Goal: Information Seeking & Learning: Compare options

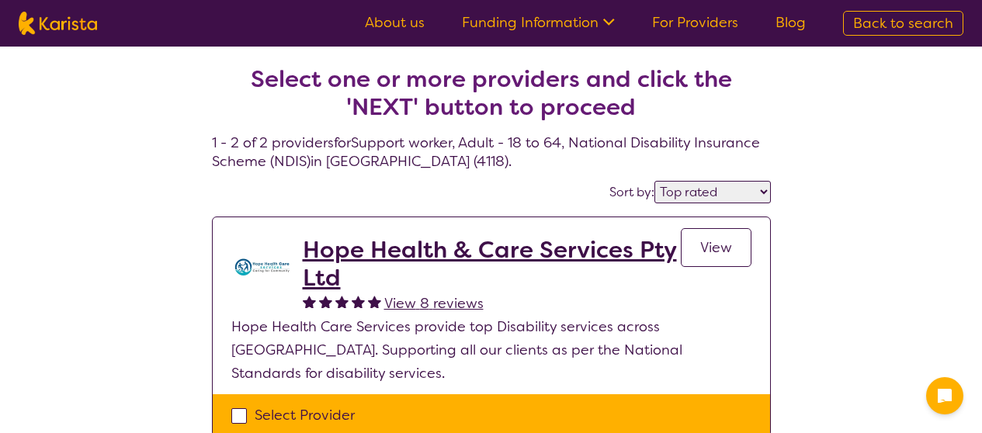
select select "by_score"
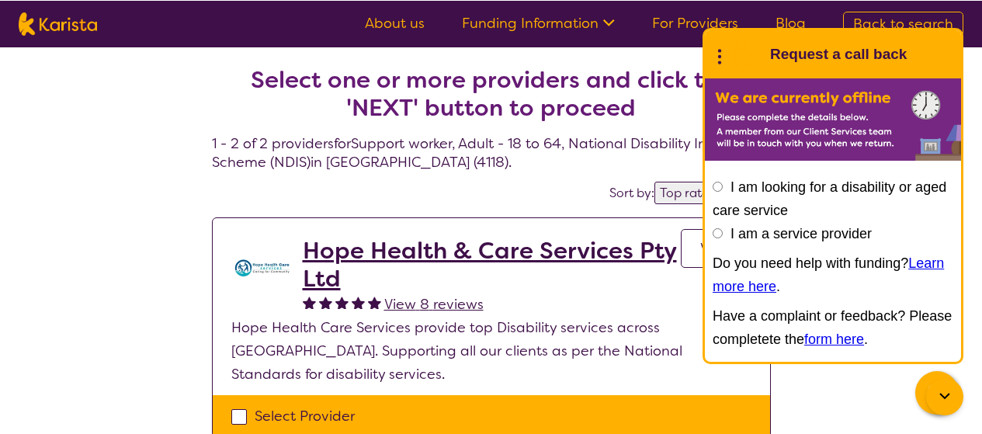
scroll to position [78, 0]
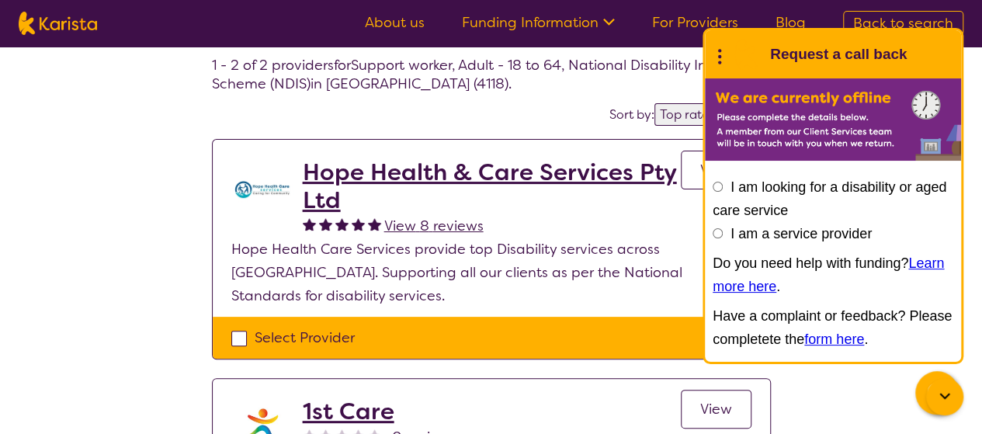
click at [722, 50] on icon at bounding box center [720, 55] width 20 height 24
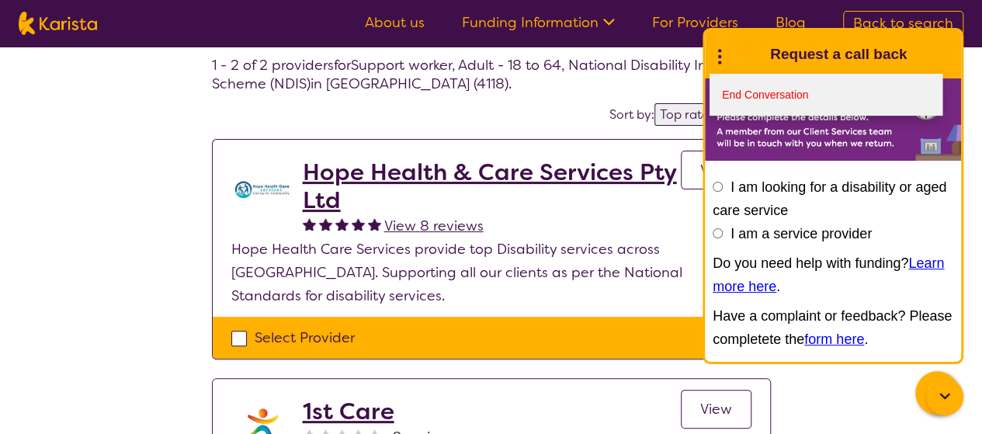
click at [743, 94] on link "End Conversation" at bounding box center [826, 95] width 233 height 42
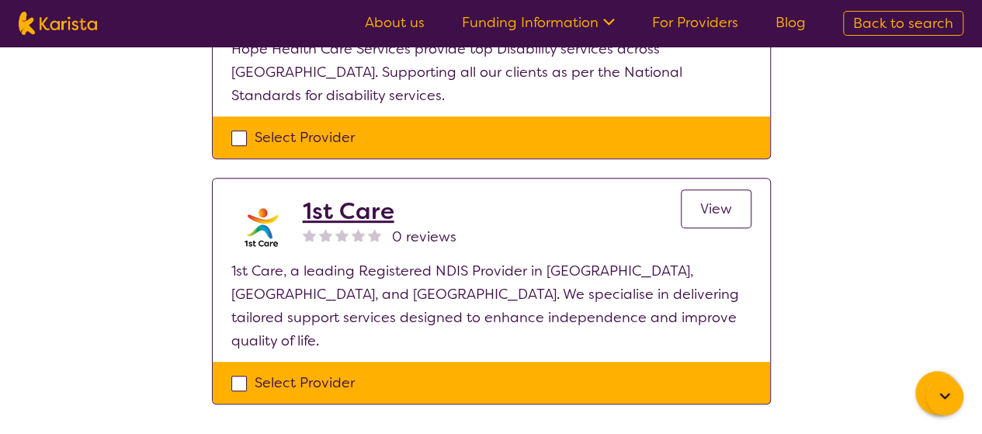
scroll to position [311, 0]
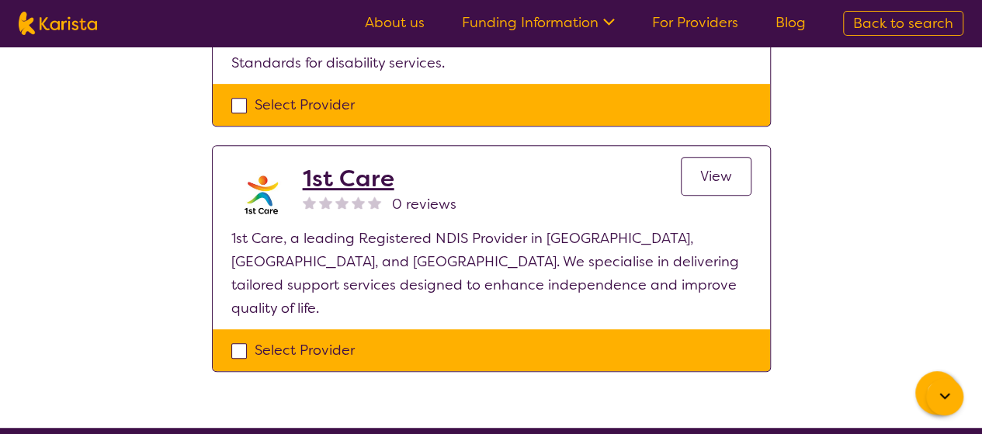
click at [720, 167] on span "View" at bounding box center [716, 176] width 32 height 19
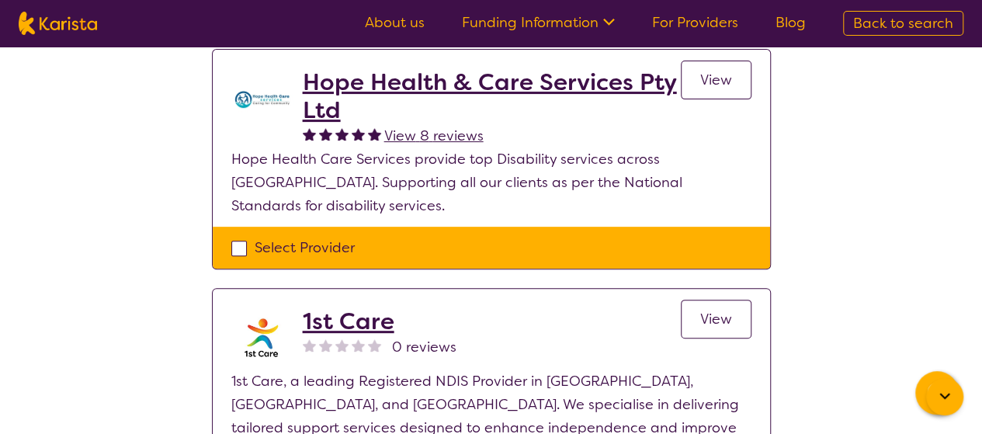
scroll to position [155, 0]
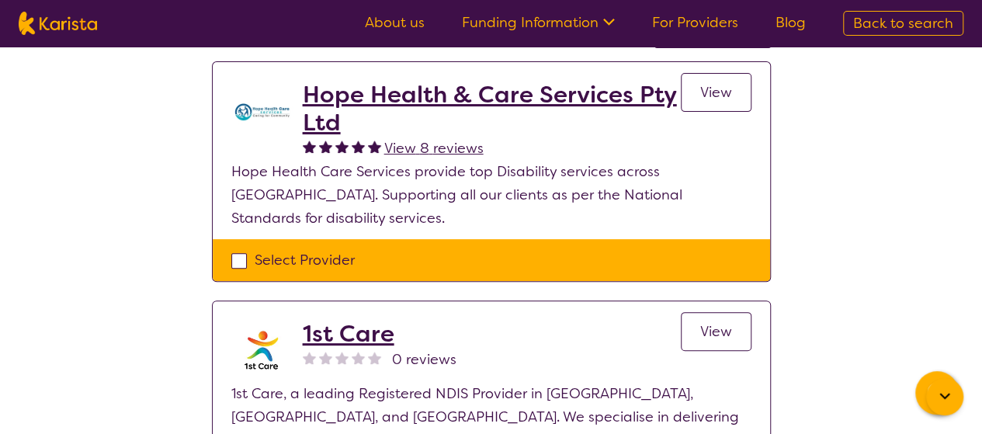
click at [722, 84] on span "View" at bounding box center [716, 92] width 32 height 19
click at [242, 248] on div "Select Provider" at bounding box center [491, 259] width 520 height 23
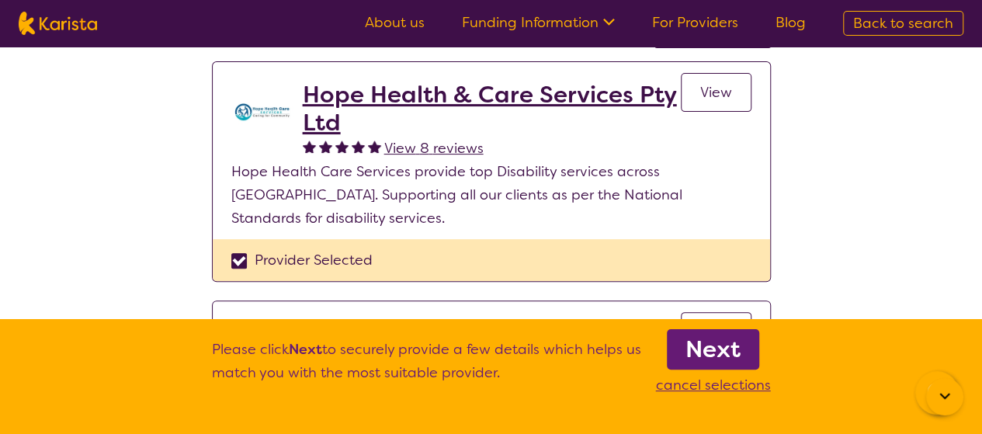
checkbox input "true"
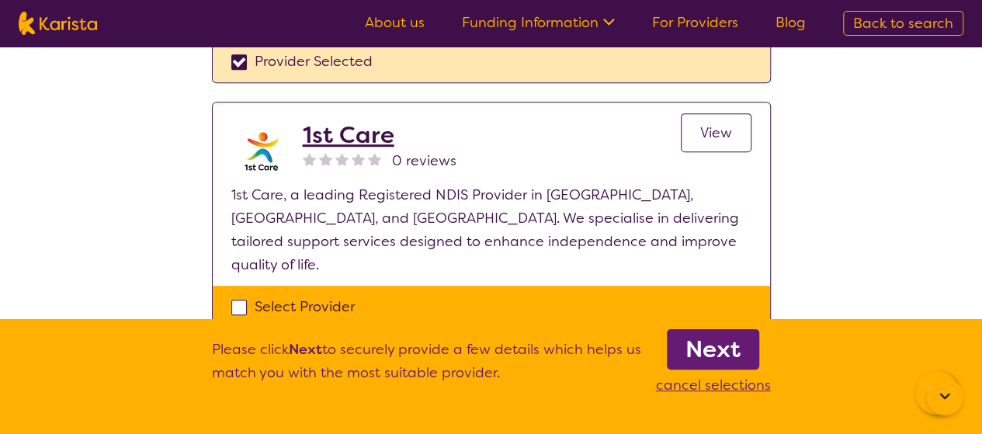
scroll to position [388, 0]
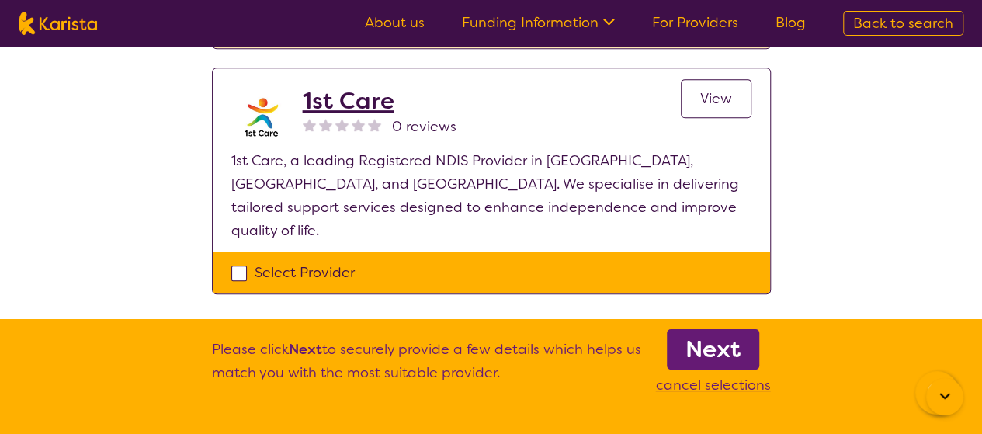
click at [238, 261] on div "Select Provider" at bounding box center [491, 272] width 520 height 23
checkbox input "true"
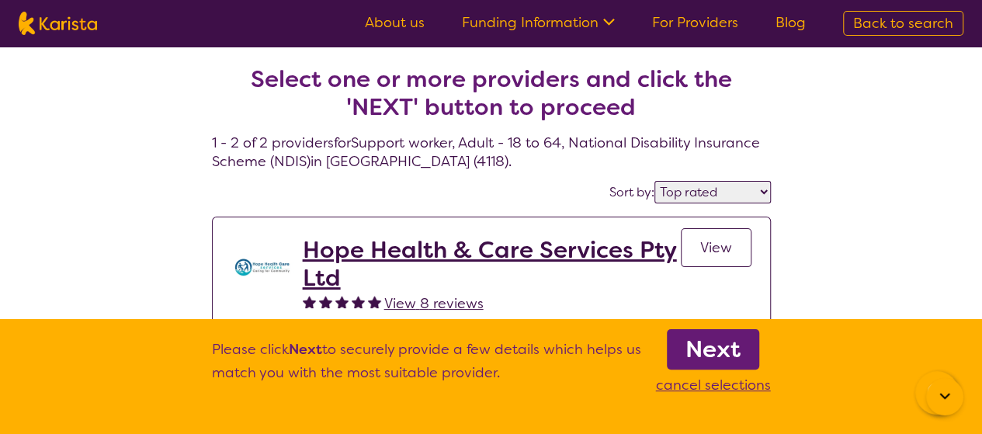
click at [672, 387] on p "cancel selections" at bounding box center [713, 384] width 115 height 23
checkbox input "false"
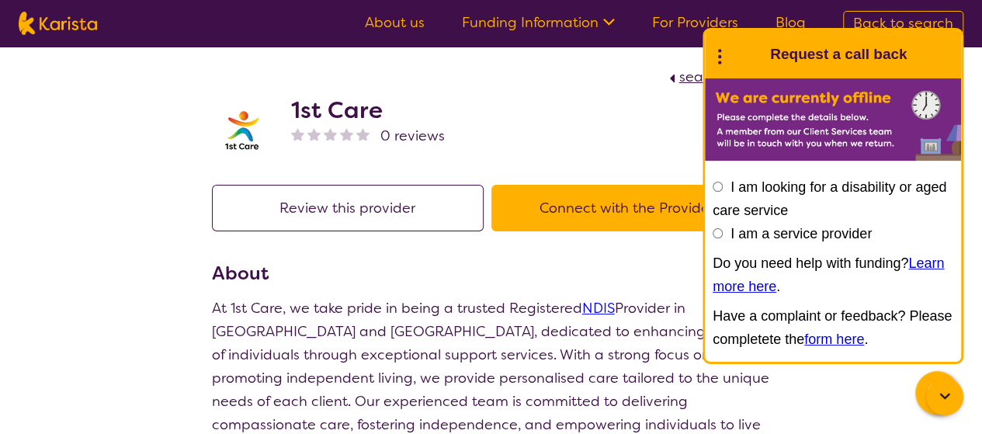
click at [722, 55] on icon at bounding box center [720, 55] width 20 height 24
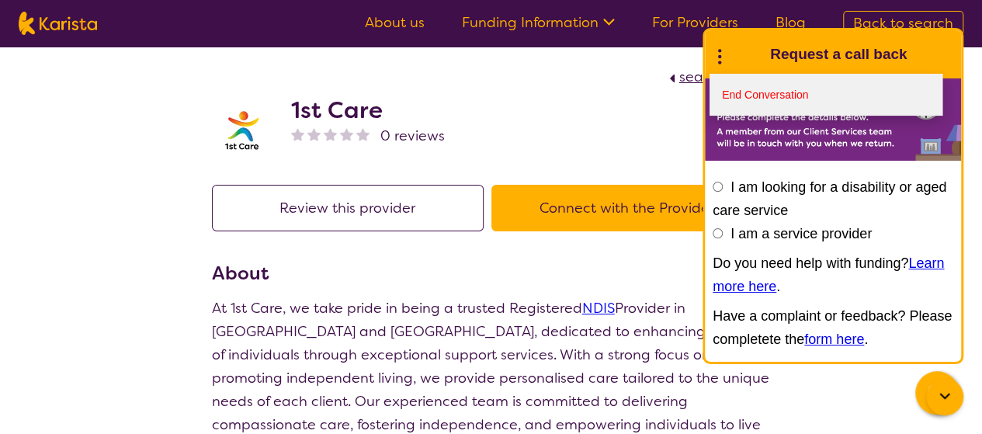
click at [747, 94] on link "End Conversation" at bounding box center [826, 95] width 233 height 42
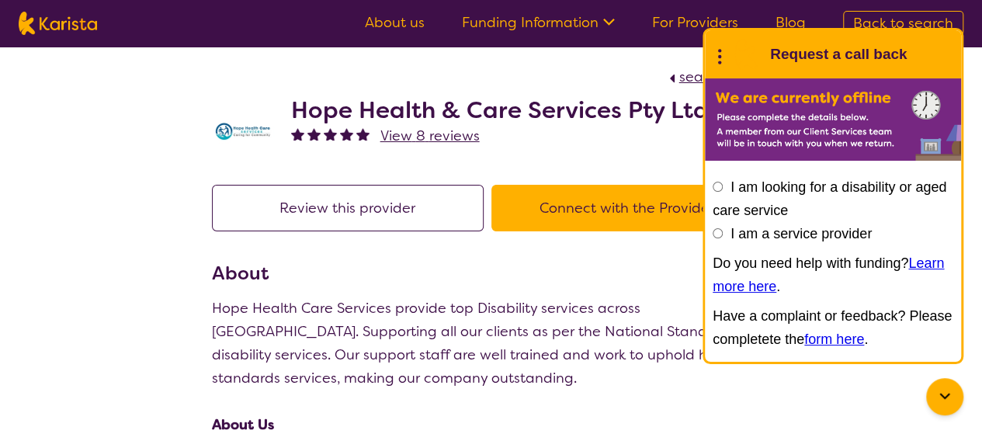
click at [718, 50] on circle at bounding box center [719, 50] width 3 height 3
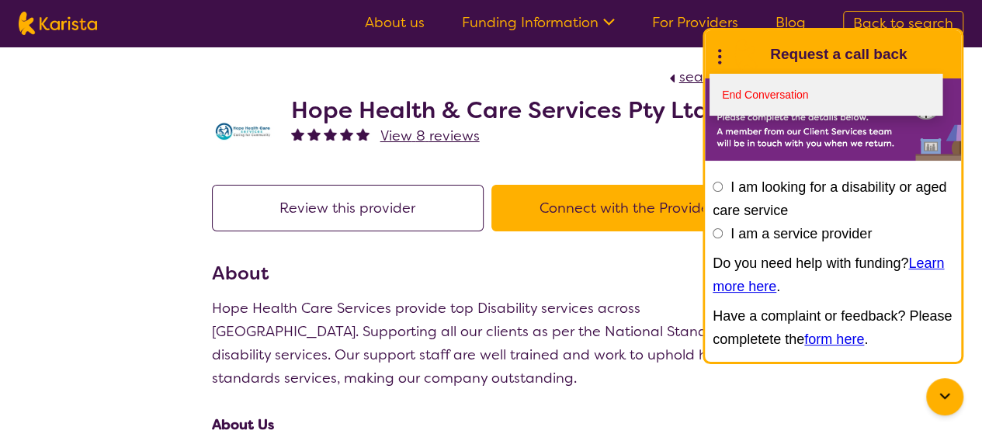
click at [737, 92] on link "End Conversation" at bounding box center [826, 95] width 233 height 42
